Goal: Transaction & Acquisition: Download file/media

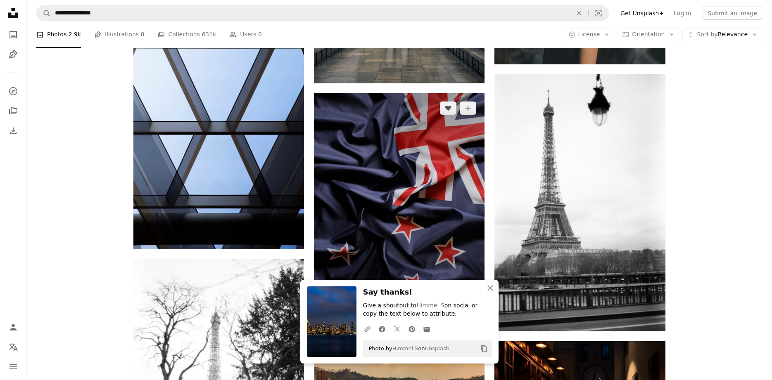
scroll to position [10049, 0]
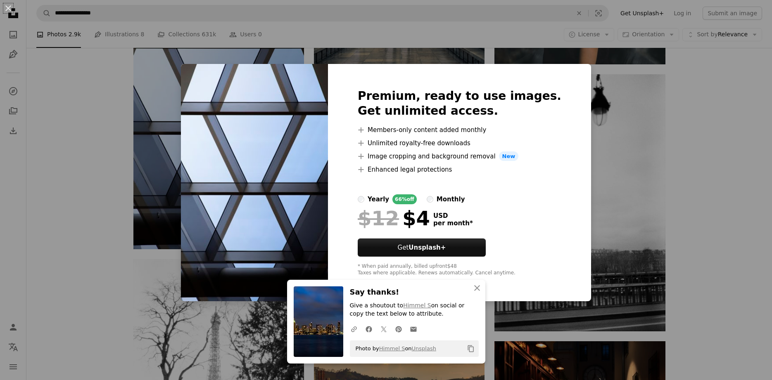
click at [695, 160] on div "An X shape An X shape Close Say thanks! Give a shoutout to [PERSON_NAME] S on s…" at bounding box center [386, 190] width 772 height 380
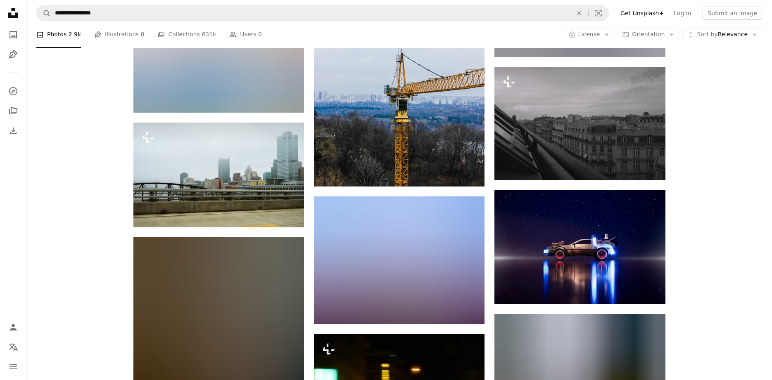
scroll to position [15523, 0]
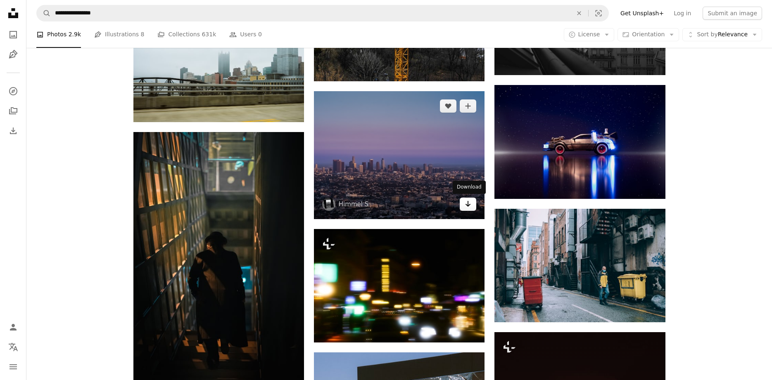
click at [468, 204] on icon "Download" at bounding box center [467, 204] width 5 height 6
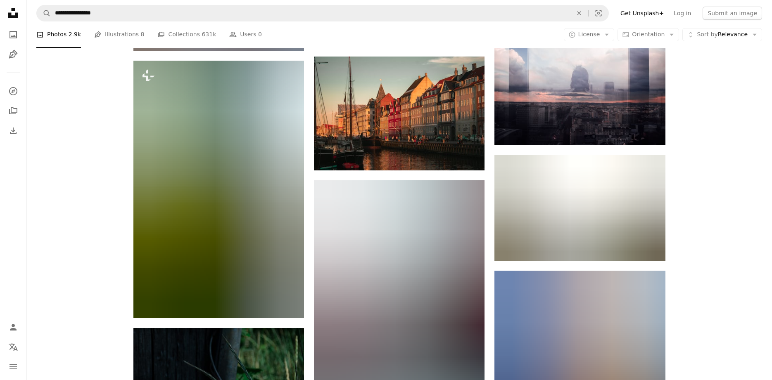
scroll to position [17924, 0]
